Goal: Task Accomplishment & Management: Manage account settings

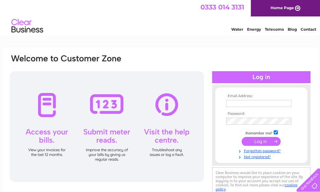
type input "graeme@romauk.net"
click at [260, 141] on input "submit" at bounding box center [261, 141] width 39 height 9
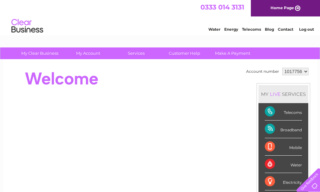
scroll to position [32, 0]
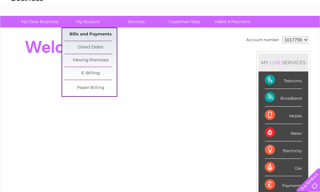
click at [90, 33] on link "Bills and Payments" at bounding box center [90, 34] width 52 height 13
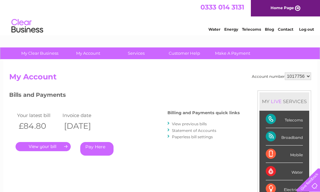
click at [46, 142] on link "." at bounding box center [43, 146] width 55 height 9
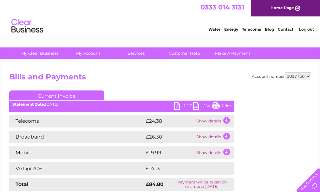
click at [222, 105] on link "Print" at bounding box center [221, 106] width 19 height 9
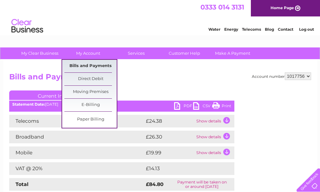
click at [75, 67] on link "Bills and Payments" at bounding box center [90, 66] width 52 height 13
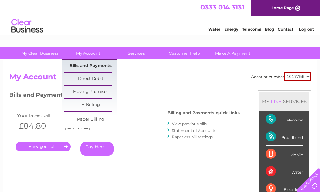
click at [89, 64] on link "Bills and Payments" at bounding box center [90, 66] width 52 height 13
click at [93, 116] on link "Paper Billing" at bounding box center [90, 119] width 52 height 13
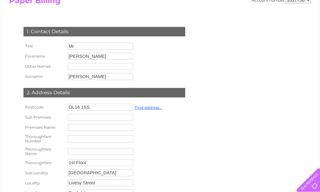
scroll to position [95, 0]
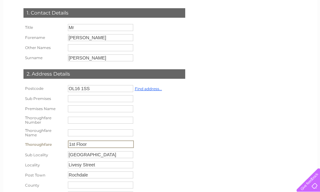
click at [94, 143] on input "1st Floor" at bounding box center [101, 145] width 66 height 8
drag, startPoint x: 74, startPoint y: 145, endPoint x: 62, endPoint y: 146, distance: 12.5
click at [62, 146] on tr "Thoroughfare 1st Floor" at bounding box center [93, 144] width 142 height 11
type input "2nd Floor"
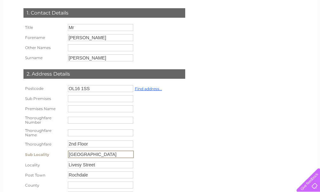
drag, startPoint x: 115, startPoint y: 156, endPoint x: 62, endPoint y: 157, distance: 53.3
click at [62, 157] on tr "Sub Locality Stonebridge House" at bounding box center [93, 154] width 142 height 11
click at [68, 165] on input "Livesy Street" at bounding box center [100, 165] width 65 height 7
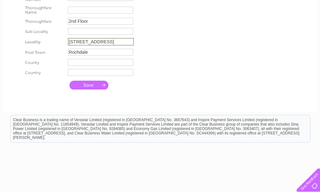
scroll to position [222, 0]
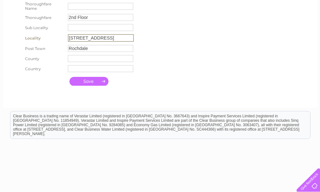
type input "1 Livesy Street"
click at [93, 81] on input "submit" at bounding box center [88, 81] width 39 height 9
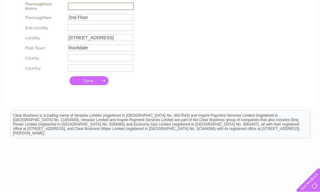
click at [84, 81] on input "submit" at bounding box center [88, 80] width 39 height 9
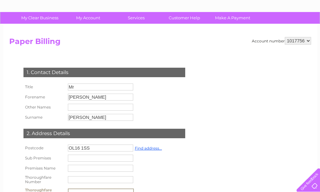
scroll to position [32, 0]
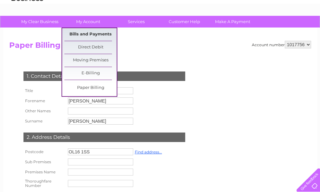
click at [95, 31] on link "Bills and Payments" at bounding box center [90, 34] width 52 height 13
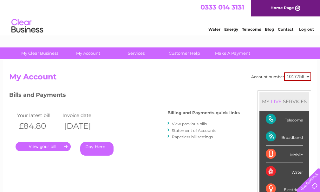
click at [39, 145] on link "." at bounding box center [43, 146] width 55 height 9
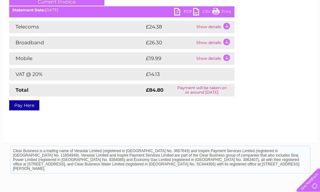
scroll to position [95, 0]
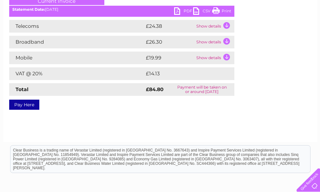
click at [184, 11] on link "PDF" at bounding box center [183, 11] width 19 height 9
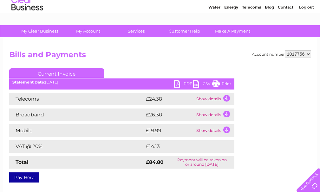
scroll to position [0, 0]
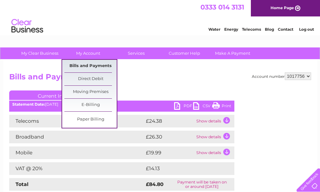
click at [84, 66] on link "Bills and Payments" at bounding box center [90, 66] width 52 height 13
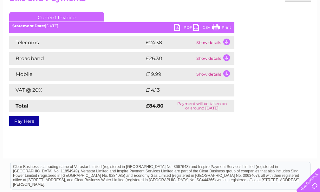
scroll to position [63, 0]
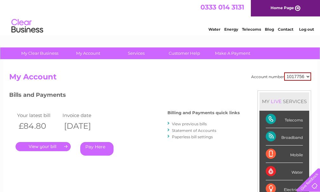
click at [188, 124] on link "View previous bills" at bounding box center [189, 124] width 35 height 5
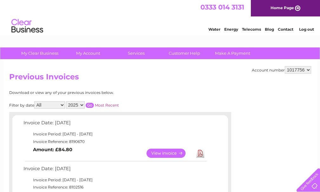
scroll to position [127, 0]
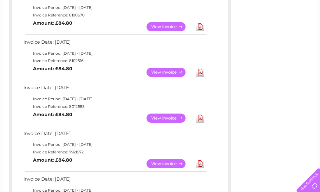
click at [167, 71] on link "View" at bounding box center [169, 72] width 47 height 9
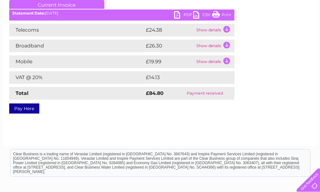
scroll to position [32, 0]
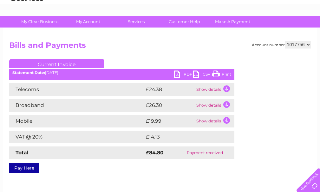
click at [182, 72] on link "PDF" at bounding box center [183, 75] width 19 height 9
